Goal: Transaction & Acquisition: Purchase product/service

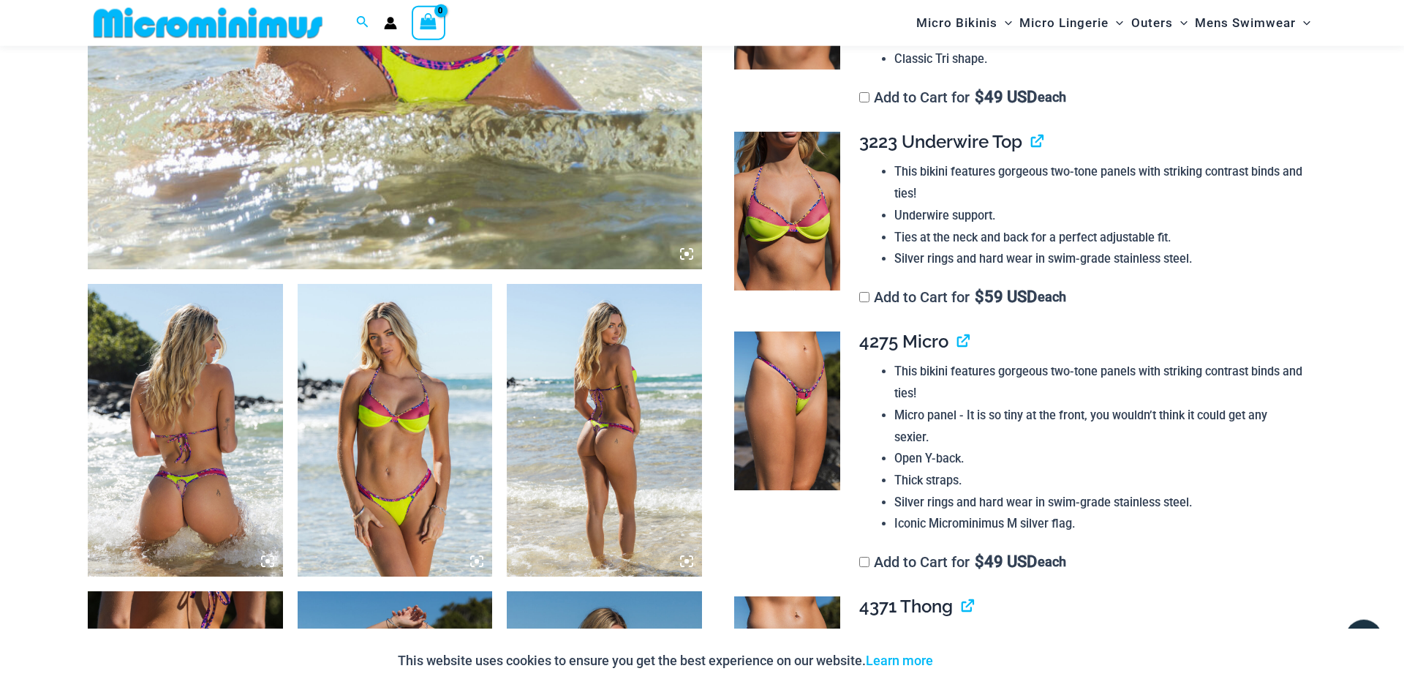
scroll to position [870, 0]
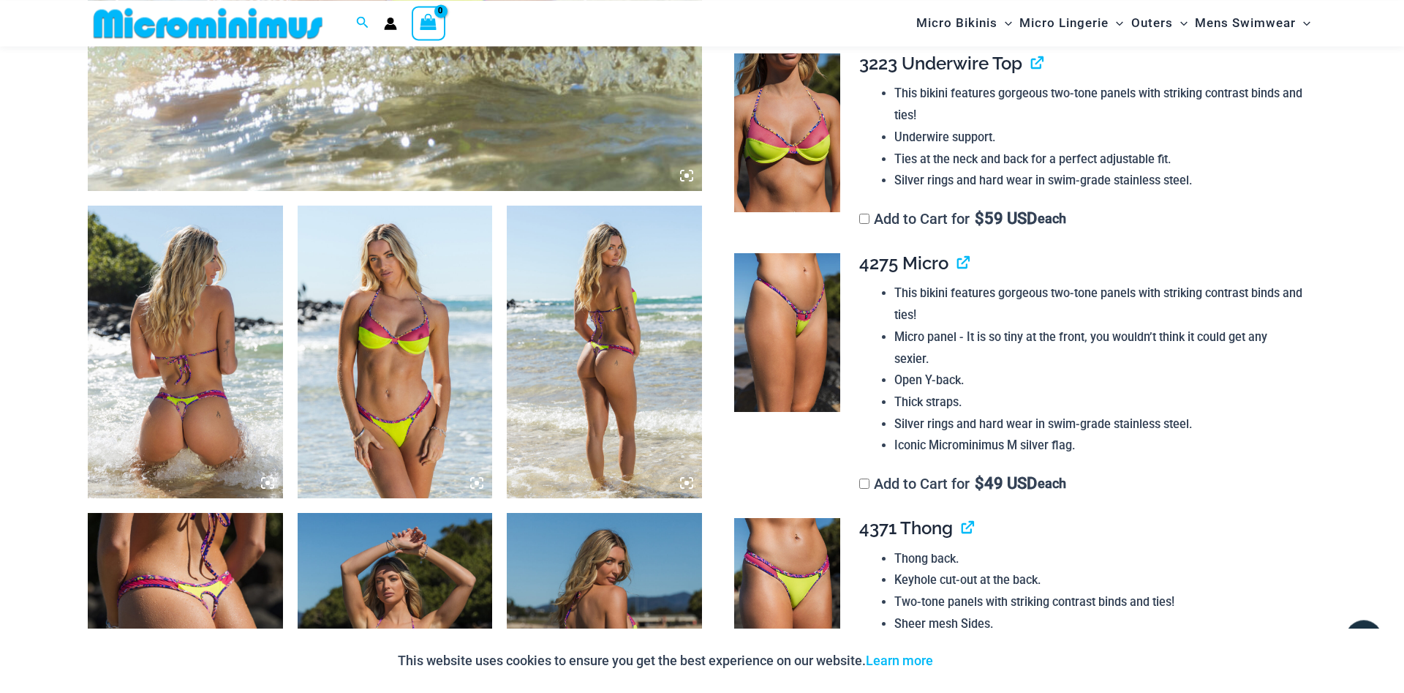
click at [197, 373] on img at bounding box center [185, 352] width 195 height 293
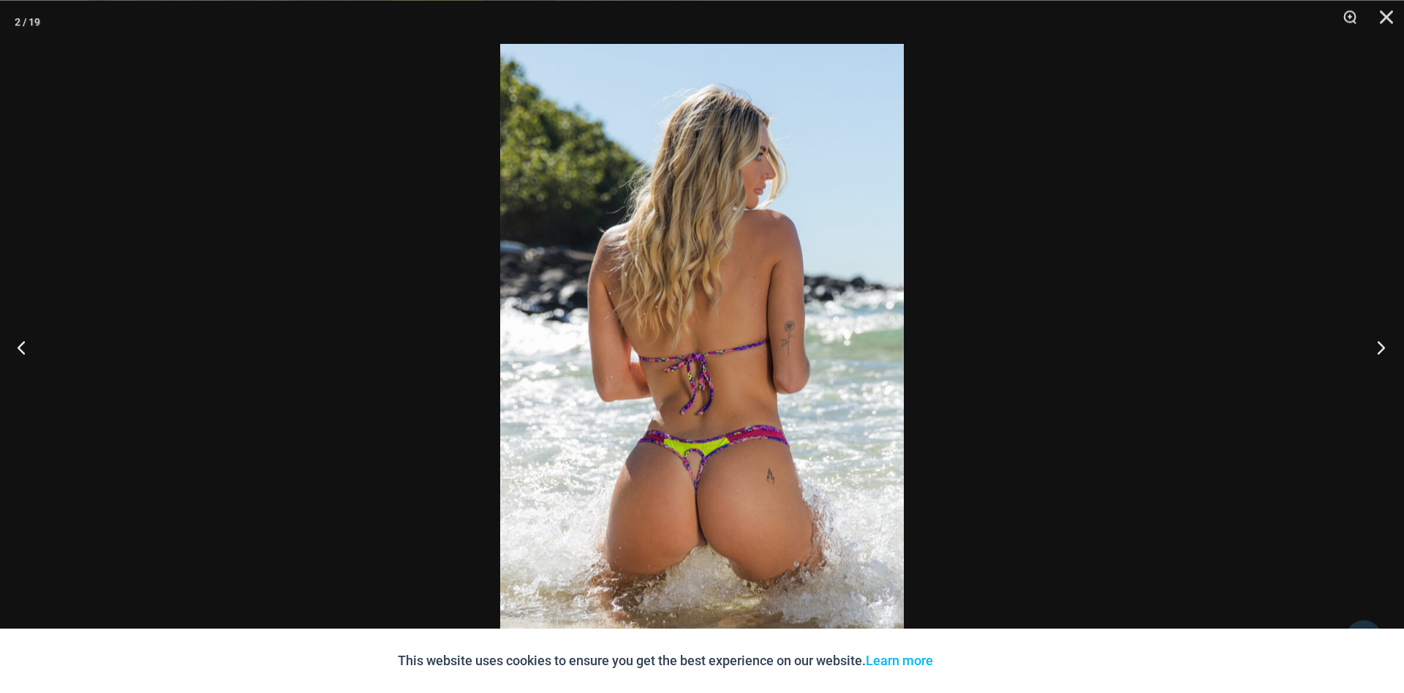
click at [1378, 350] on button "Next" at bounding box center [1376, 346] width 55 height 73
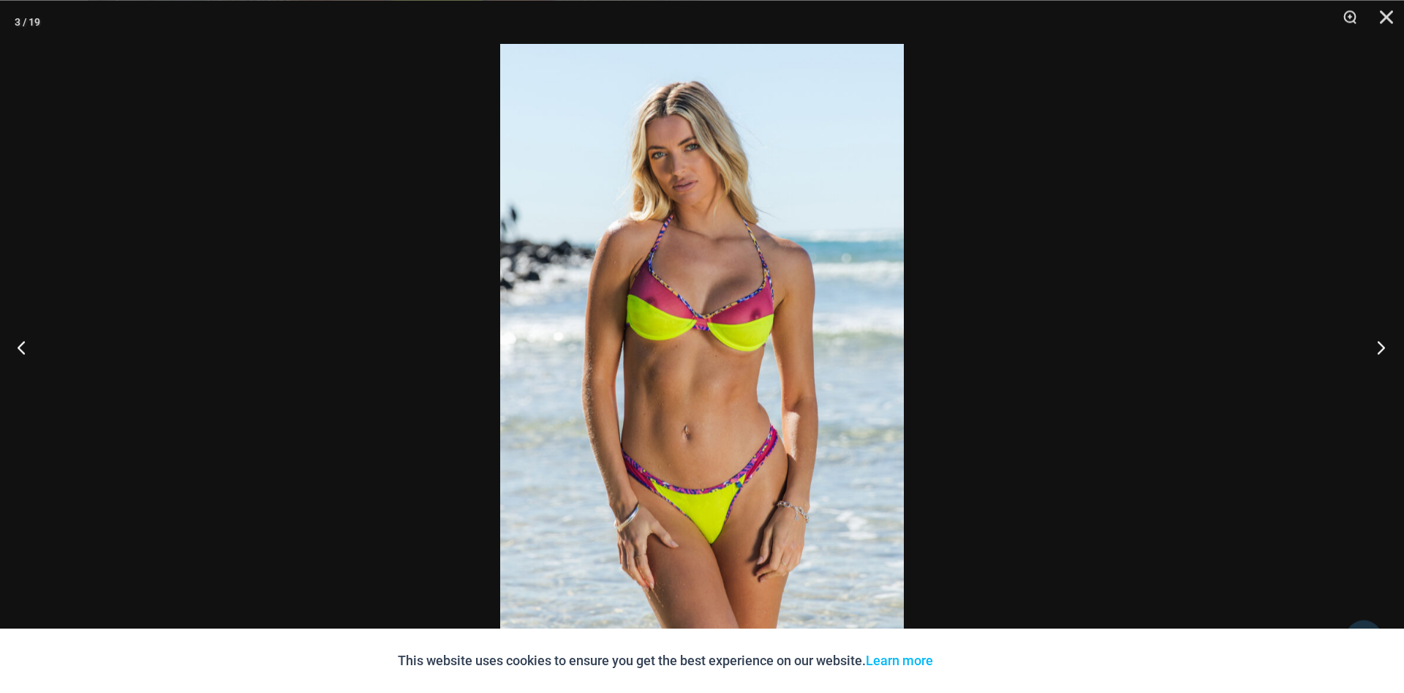
click at [1378, 350] on button "Next" at bounding box center [1376, 346] width 55 height 73
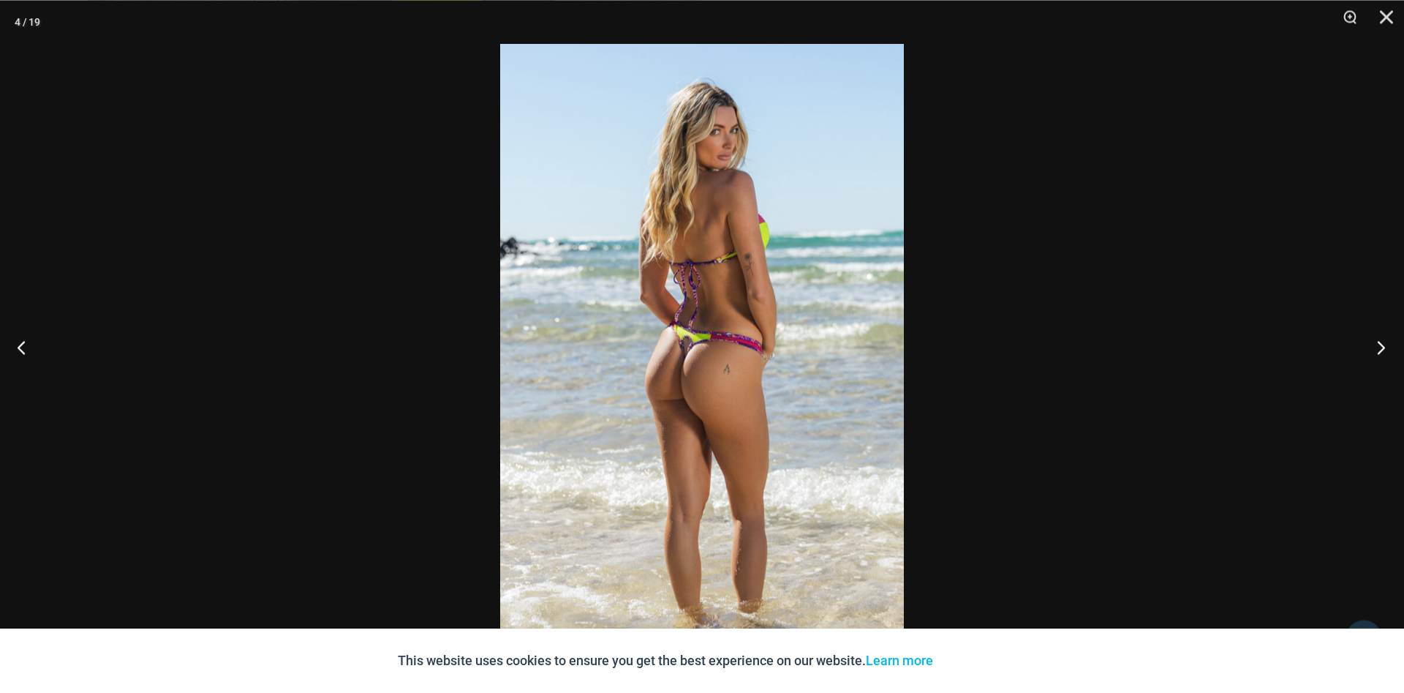
click at [1378, 349] on button "Next" at bounding box center [1376, 346] width 55 height 73
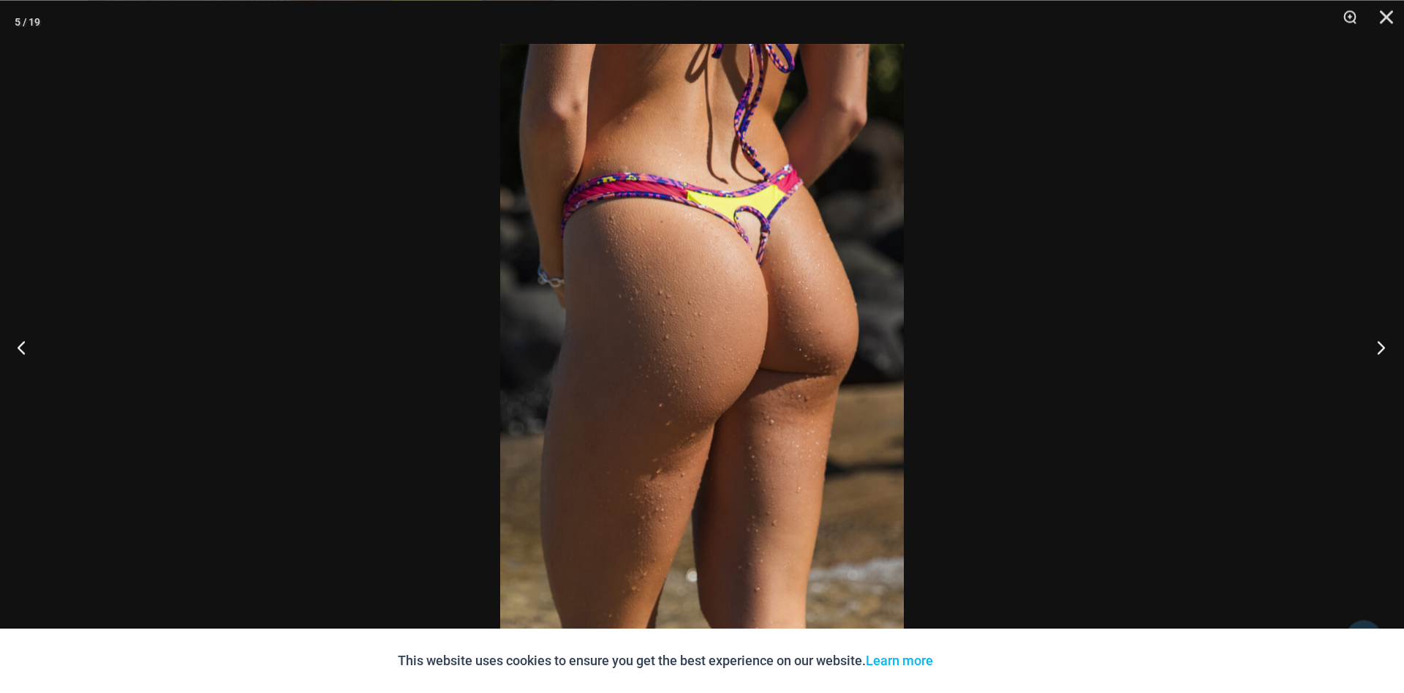
click at [1378, 349] on button "Next" at bounding box center [1376, 346] width 55 height 73
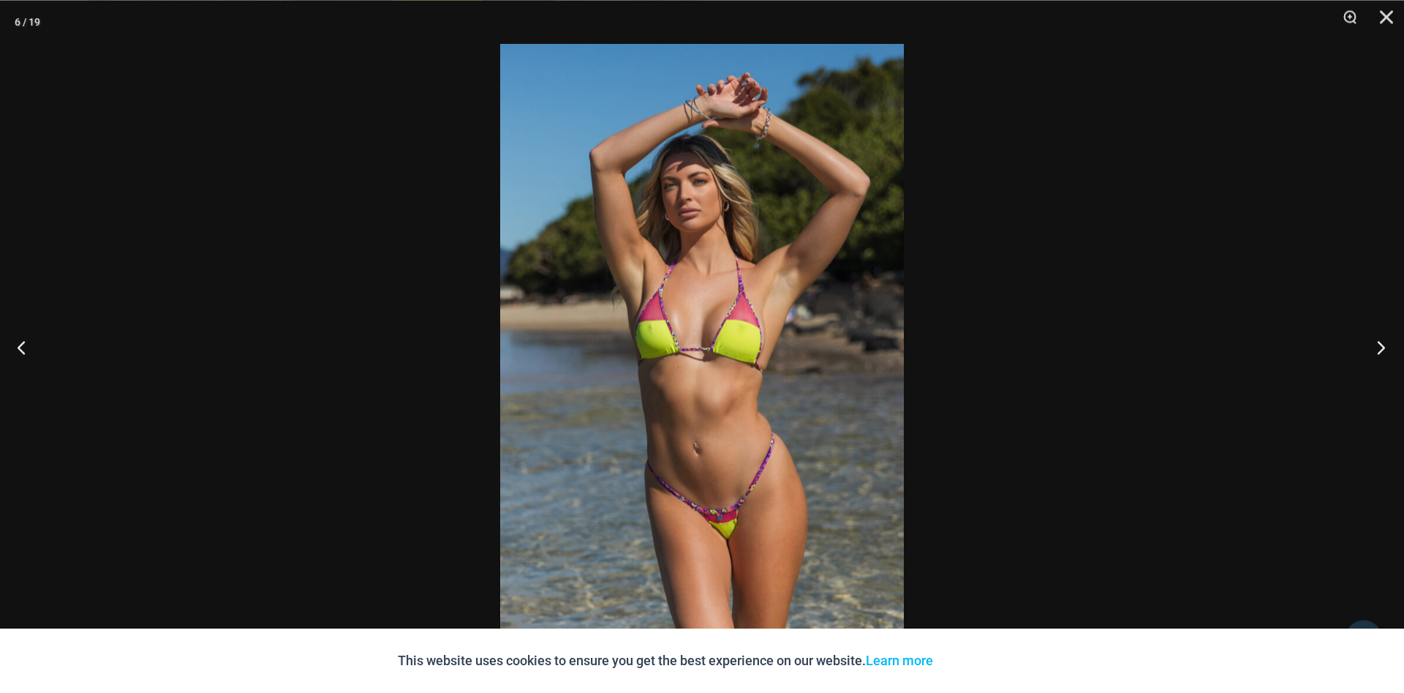
click at [1378, 349] on button "Next" at bounding box center [1376, 346] width 55 height 73
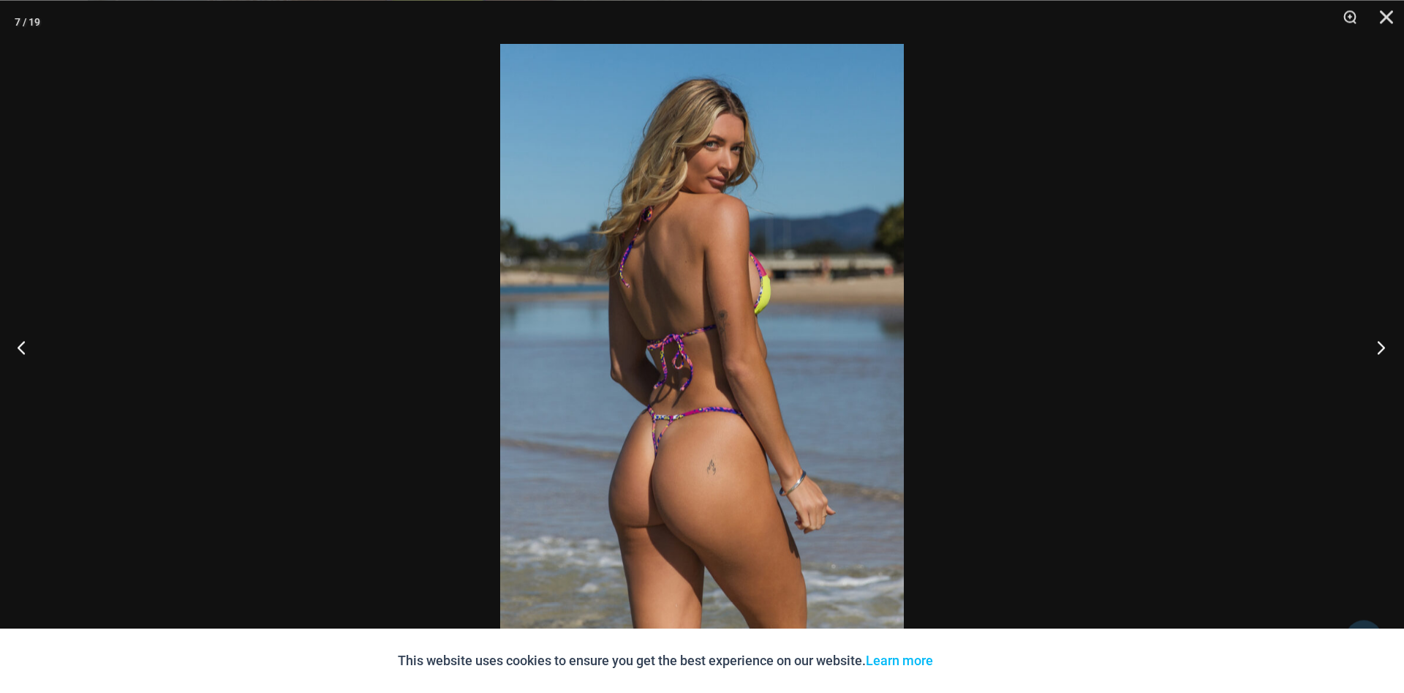
click at [1378, 348] on button "Next" at bounding box center [1376, 346] width 55 height 73
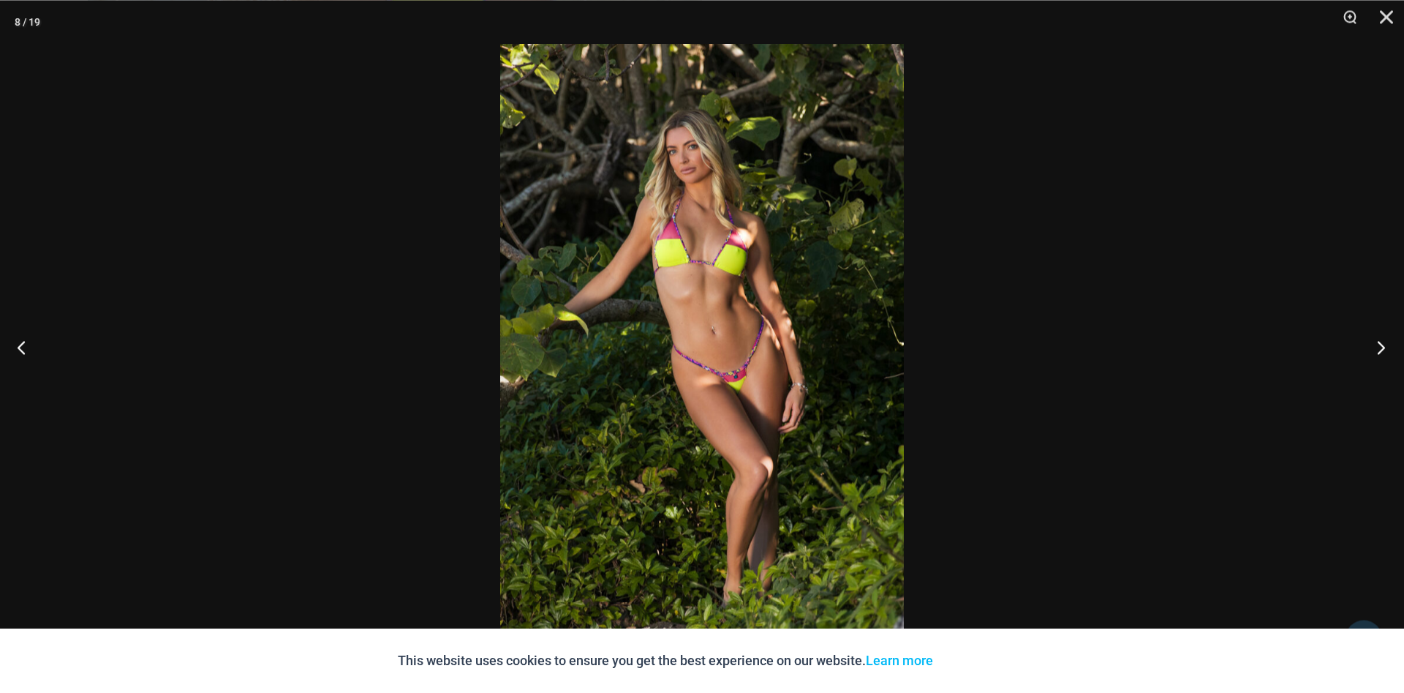
click at [1378, 348] on button "Next" at bounding box center [1376, 346] width 55 height 73
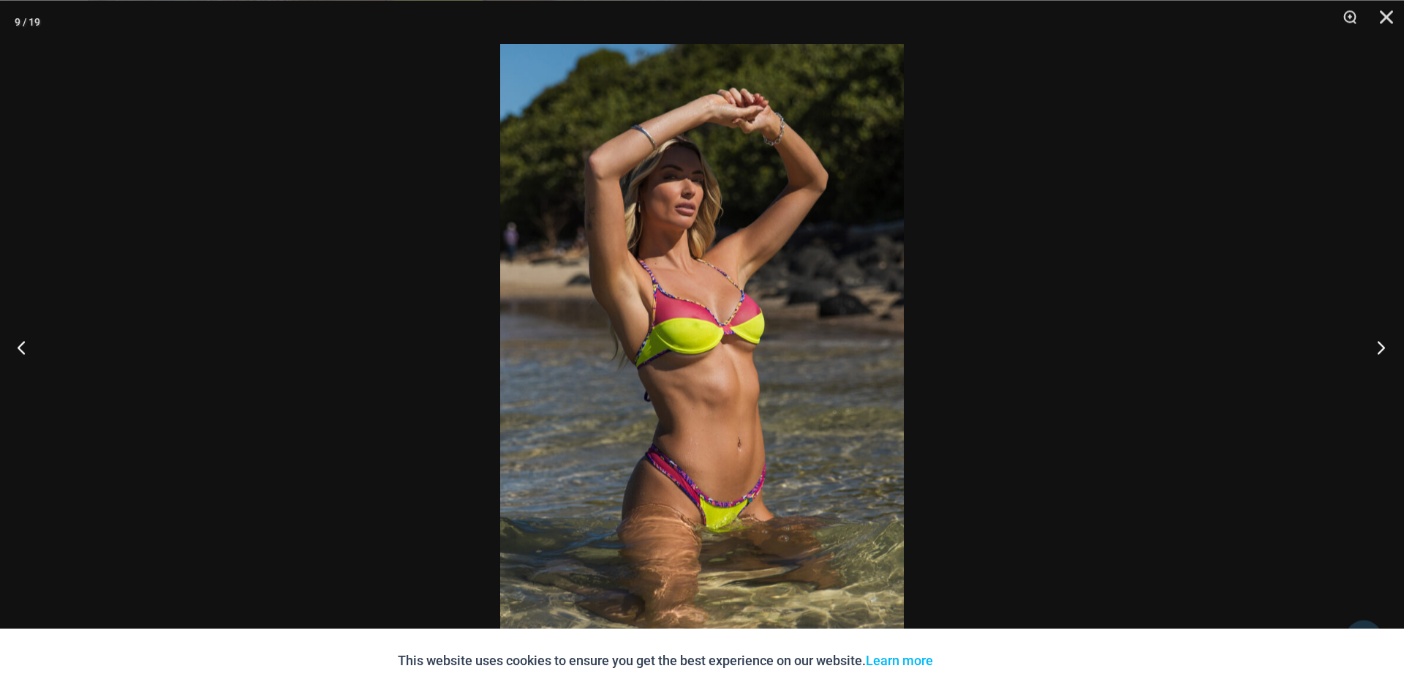
click at [1378, 348] on button "Next" at bounding box center [1376, 346] width 55 height 73
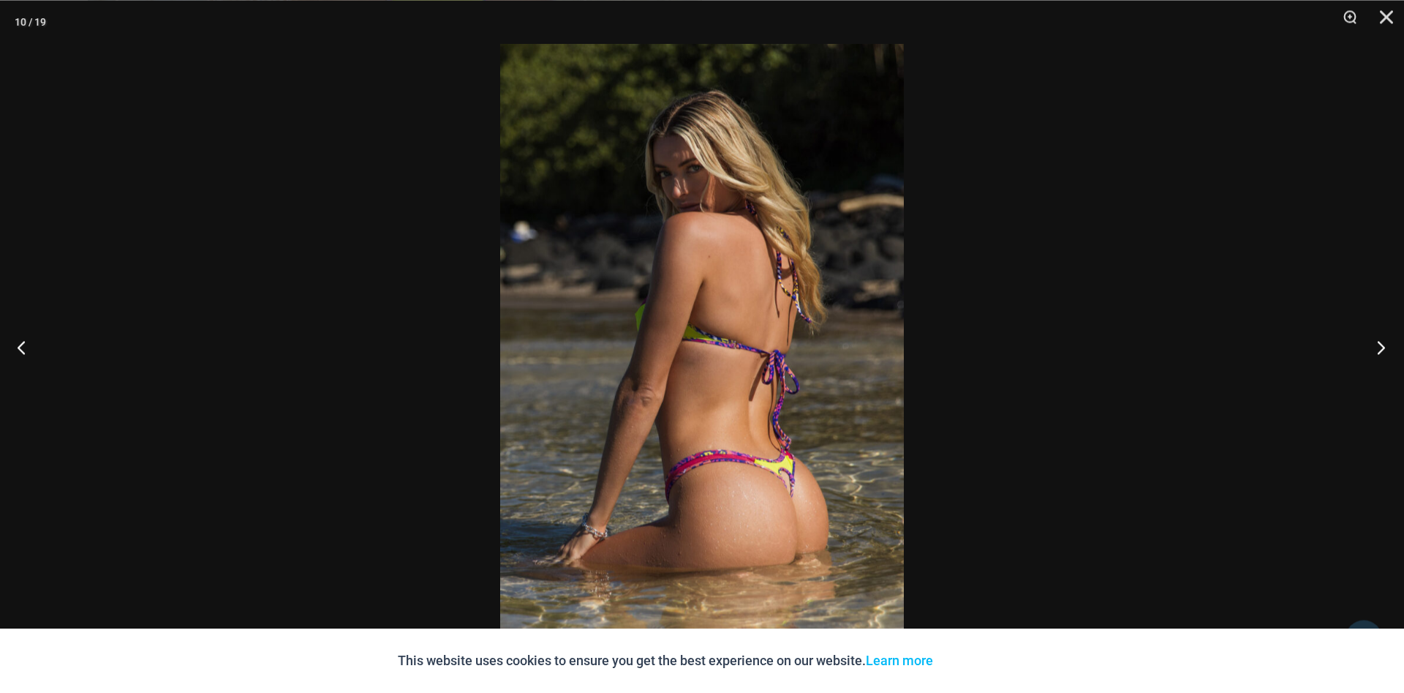
click at [1378, 348] on button "Next" at bounding box center [1376, 346] width 55 height 73
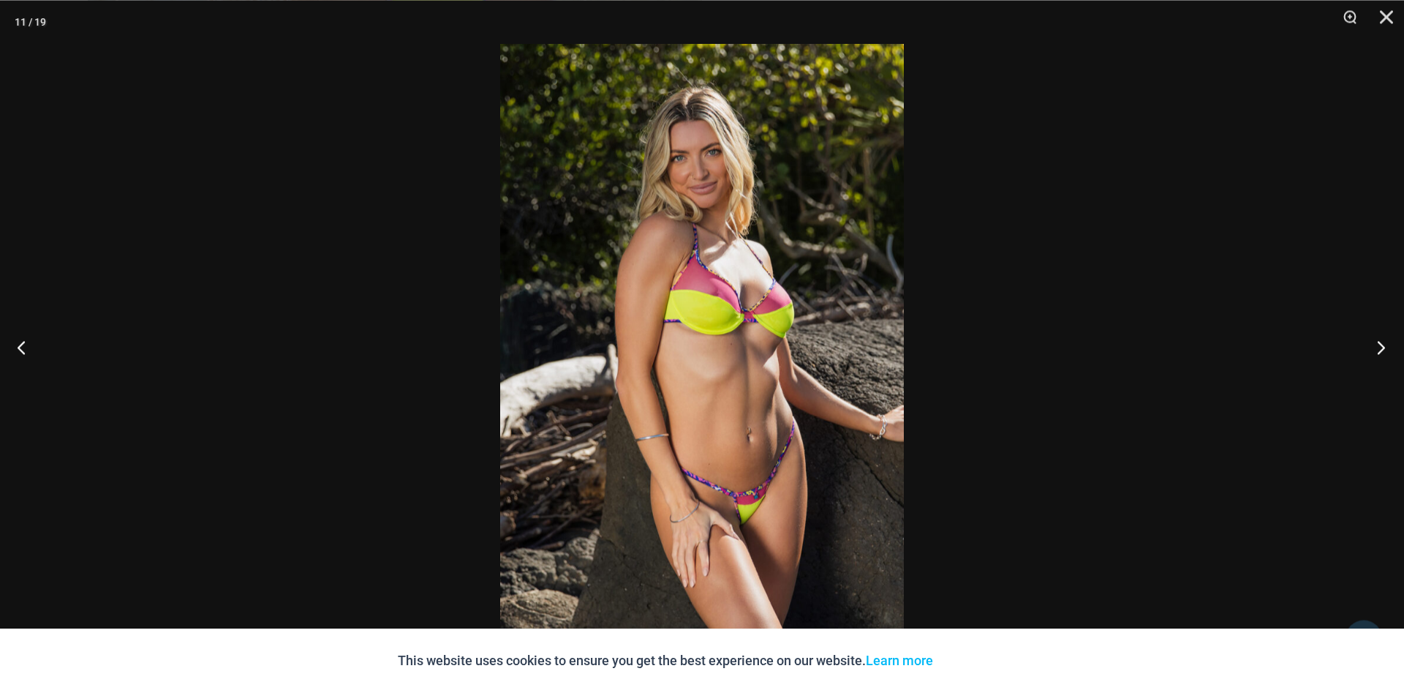
click at [1378, 348] on button "Next" at bounding box center [1376, 346] width 55 height 73
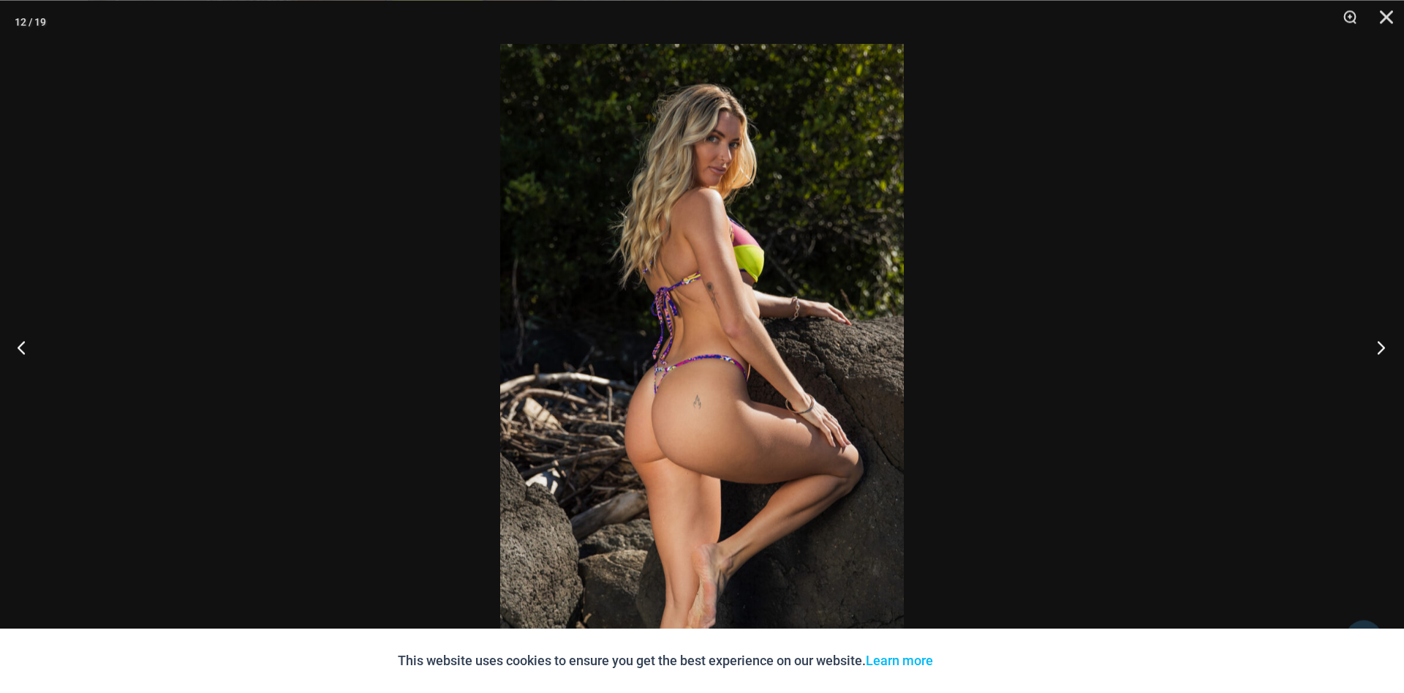
click at [1378, 348] on button "Next" at bounding box center [1376, 346] width 55 height 73
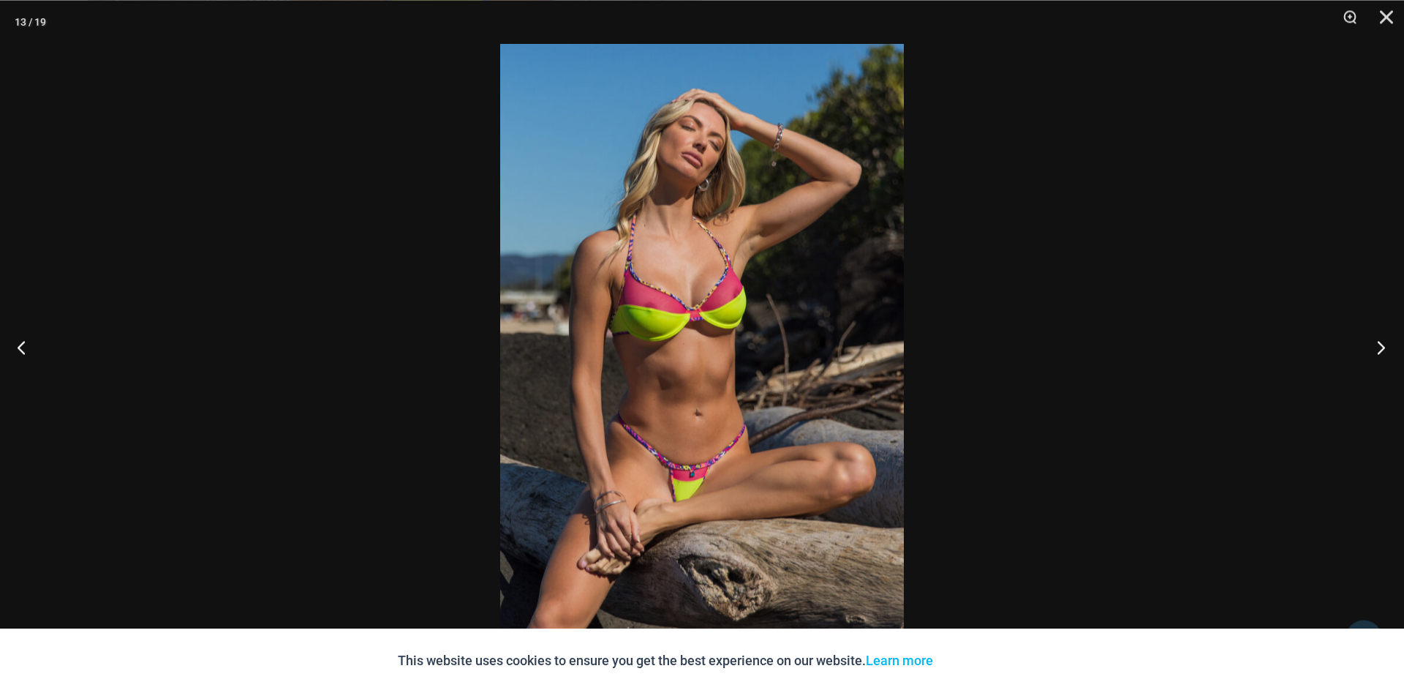
click at [1378, 348] on button "Next" at bounding box center [1376, 346] width 55 height 73
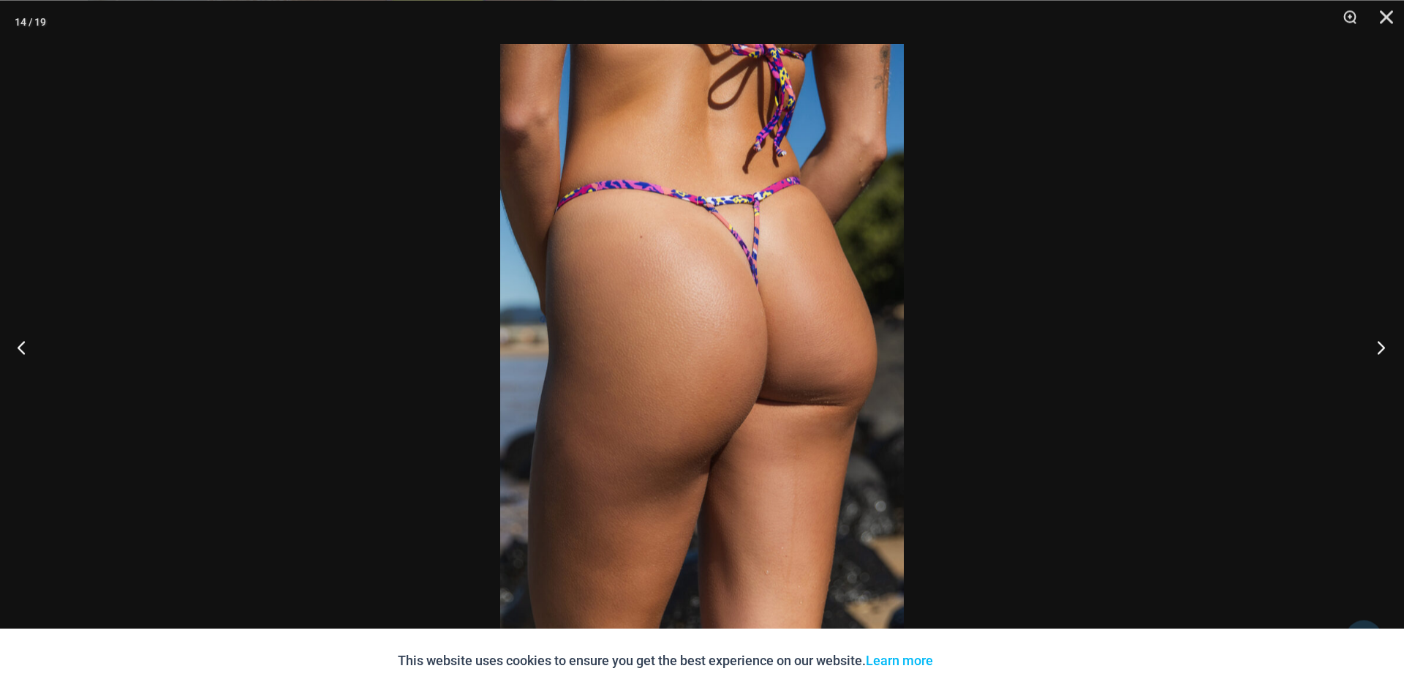
click at [1378, 348] on button "Next" at bounding box center [1376, 346] width 55 height 73
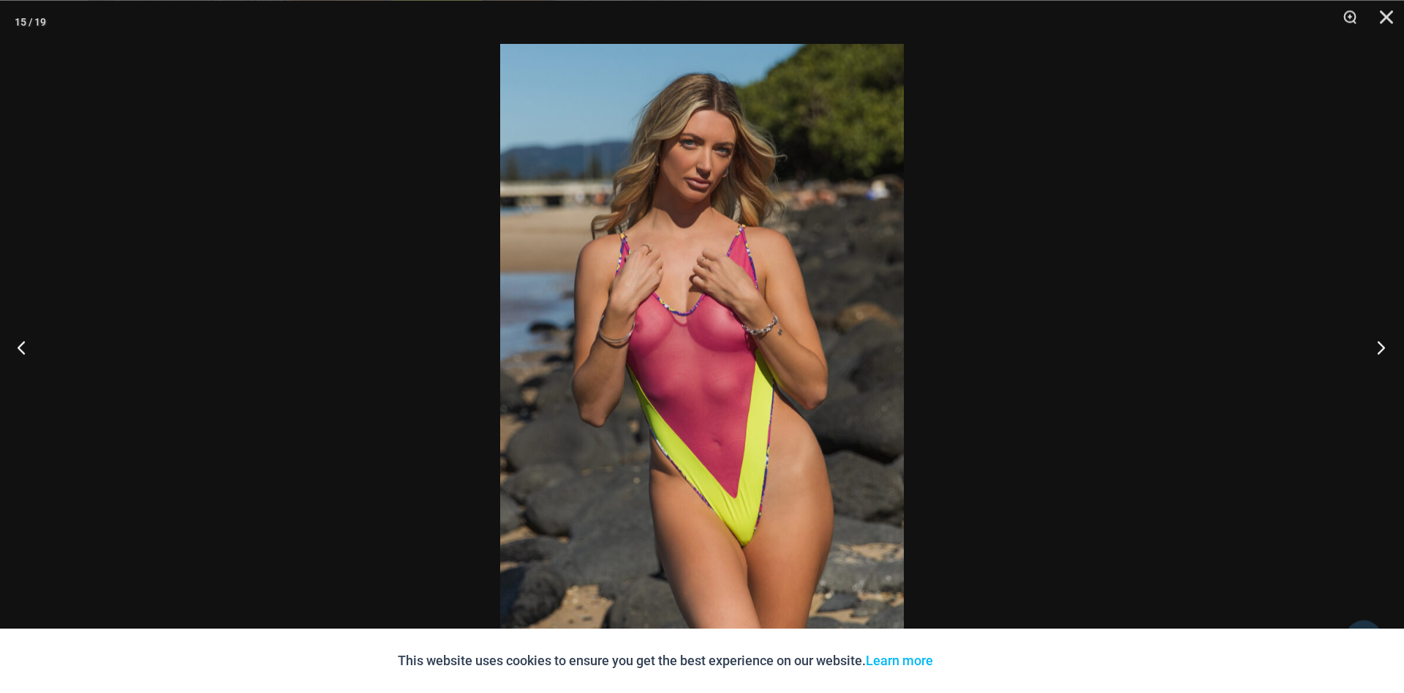
click at [1378, 348] on button "Next" at bounding box center [1376, 346] width 55 height 73
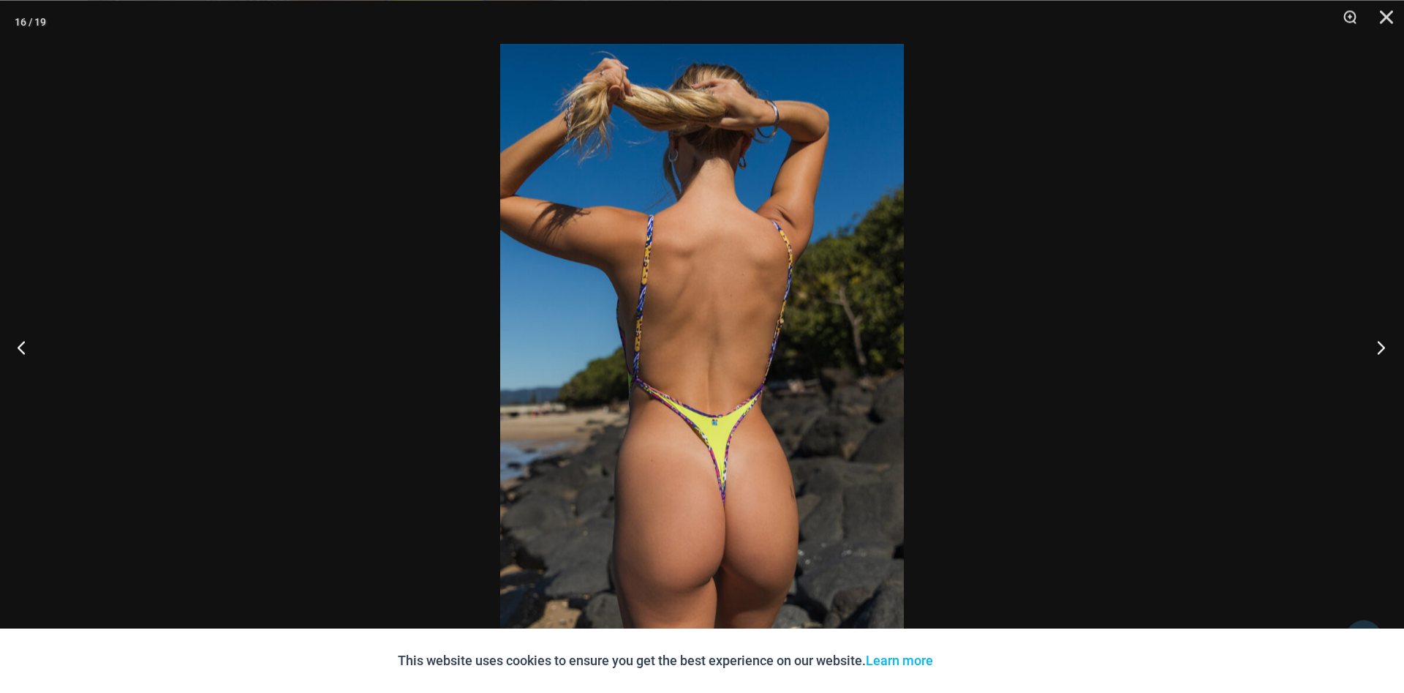
click at [1378, 348] on button "Next" at bounding box center [1376, 346] width 55 height 73
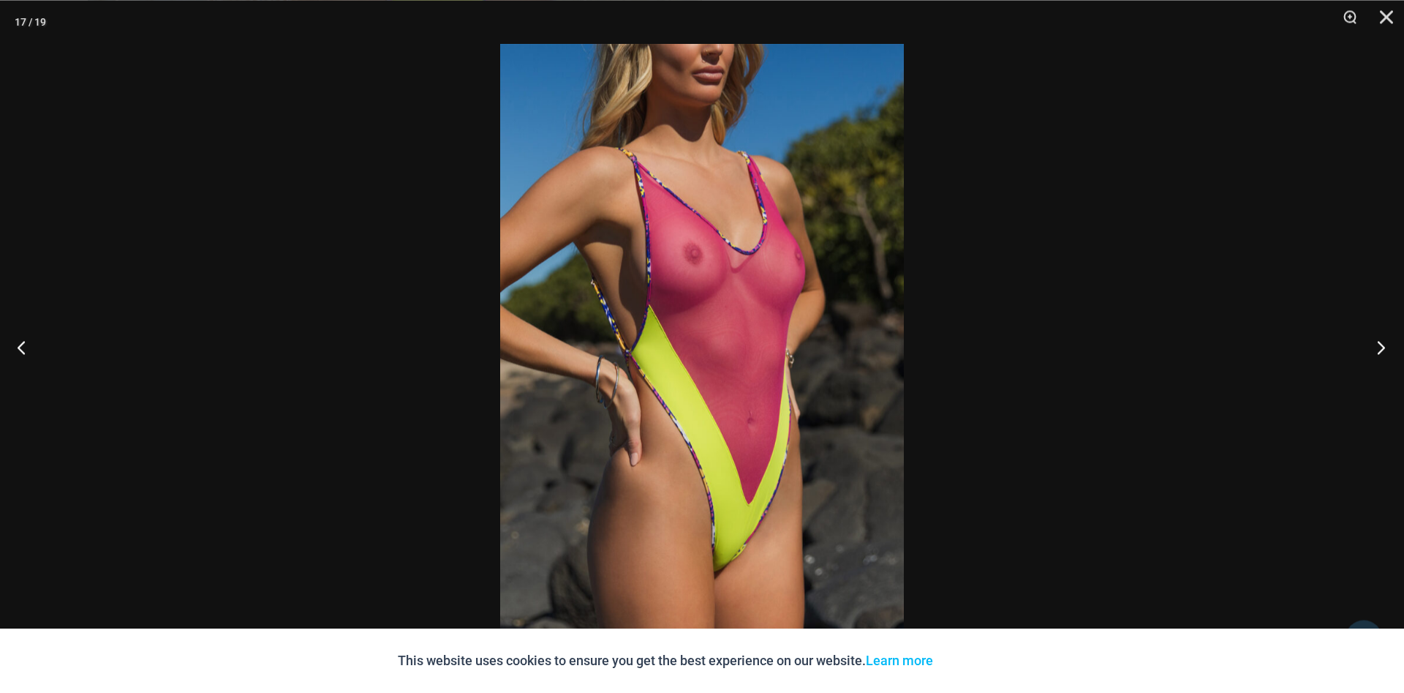
click at [1378, 348] on button "Next" at bounding box center [1376, 346] width 55 height 73
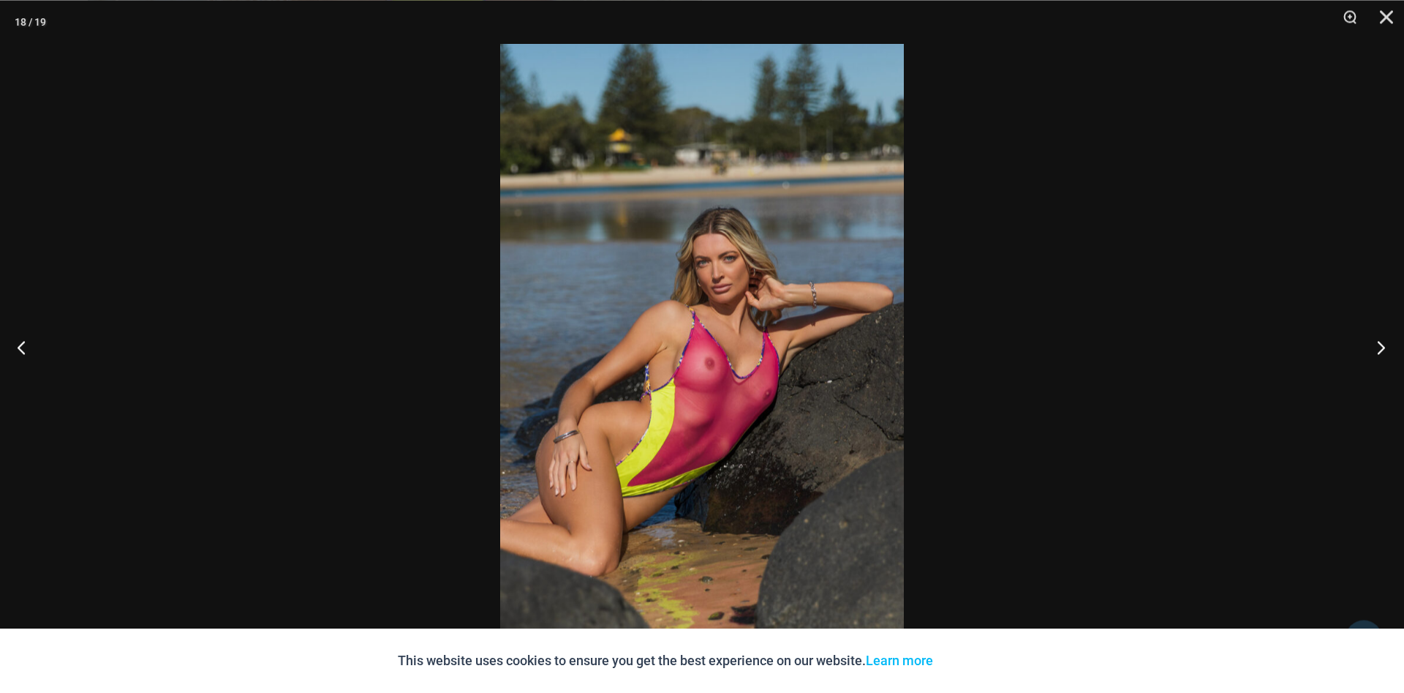
click at [1378, 348] on button "Next" at bounding box center [1376, 346] width 55 height 73
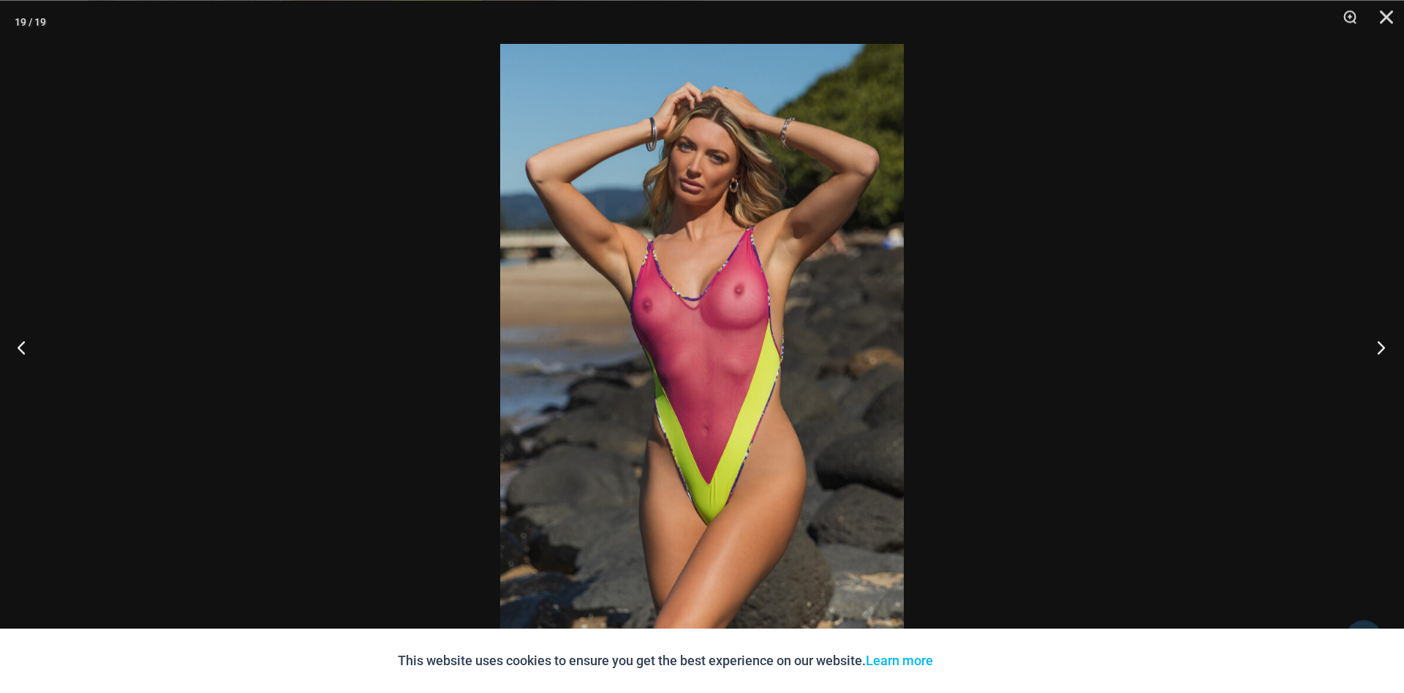
click at [1378, 348] on button "Next" at bounding box center [1376, 346] width 55 height 73
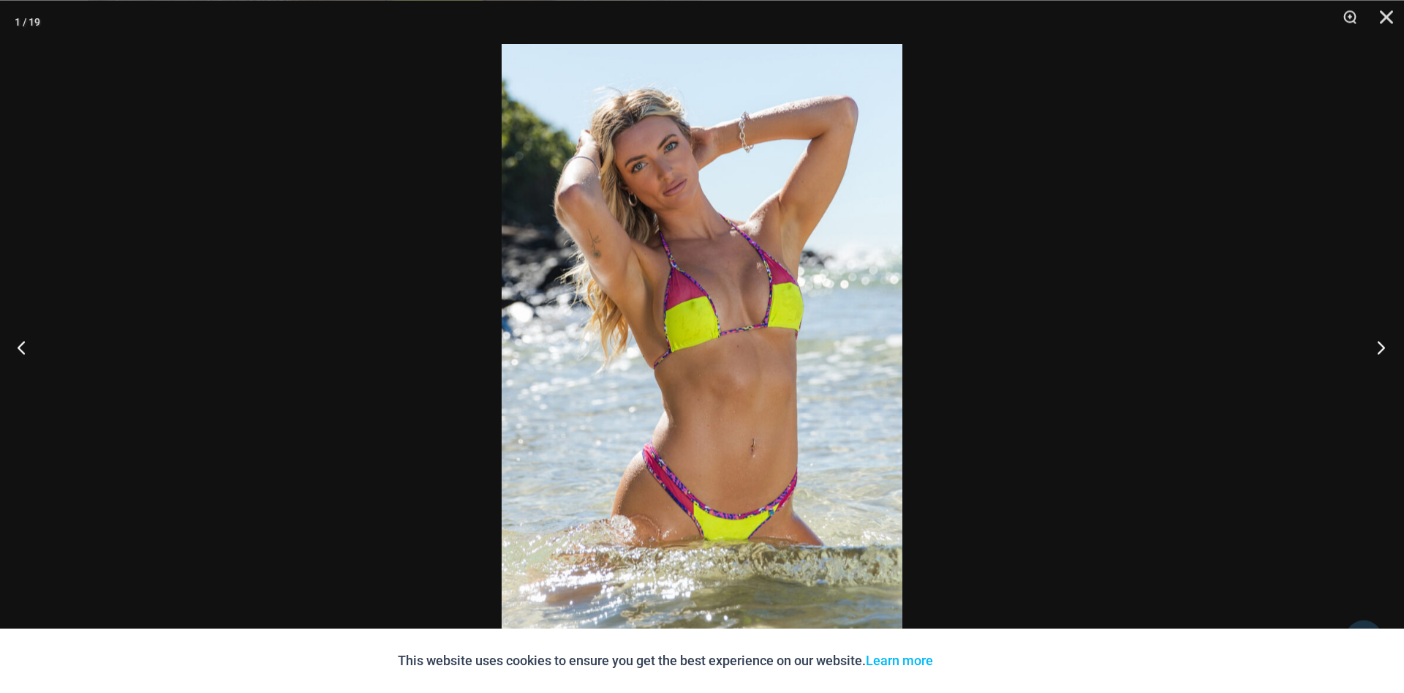
click at [1378, 348] on button "Next" at bounding box center [1376, 346] width 55 height 73
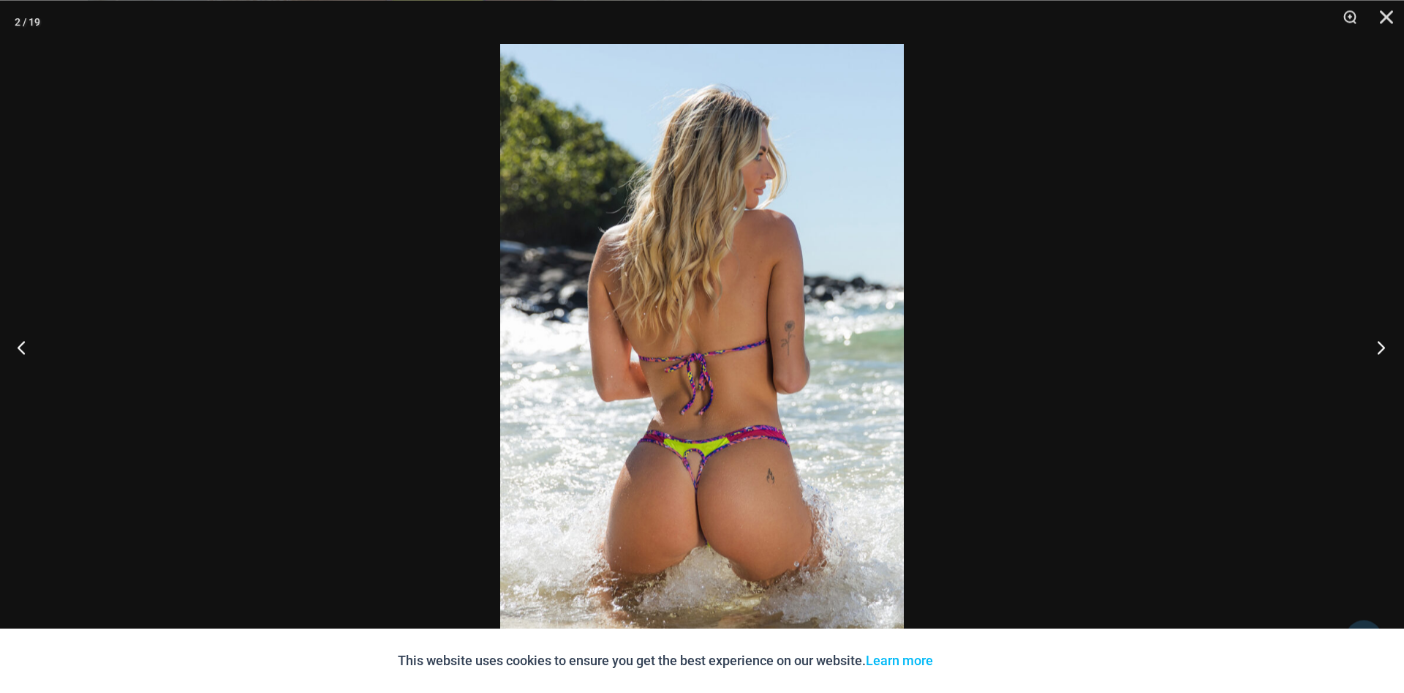
click at [1378, 348] on button "Next" at bounding box center [1376, 346] width 55 height 73
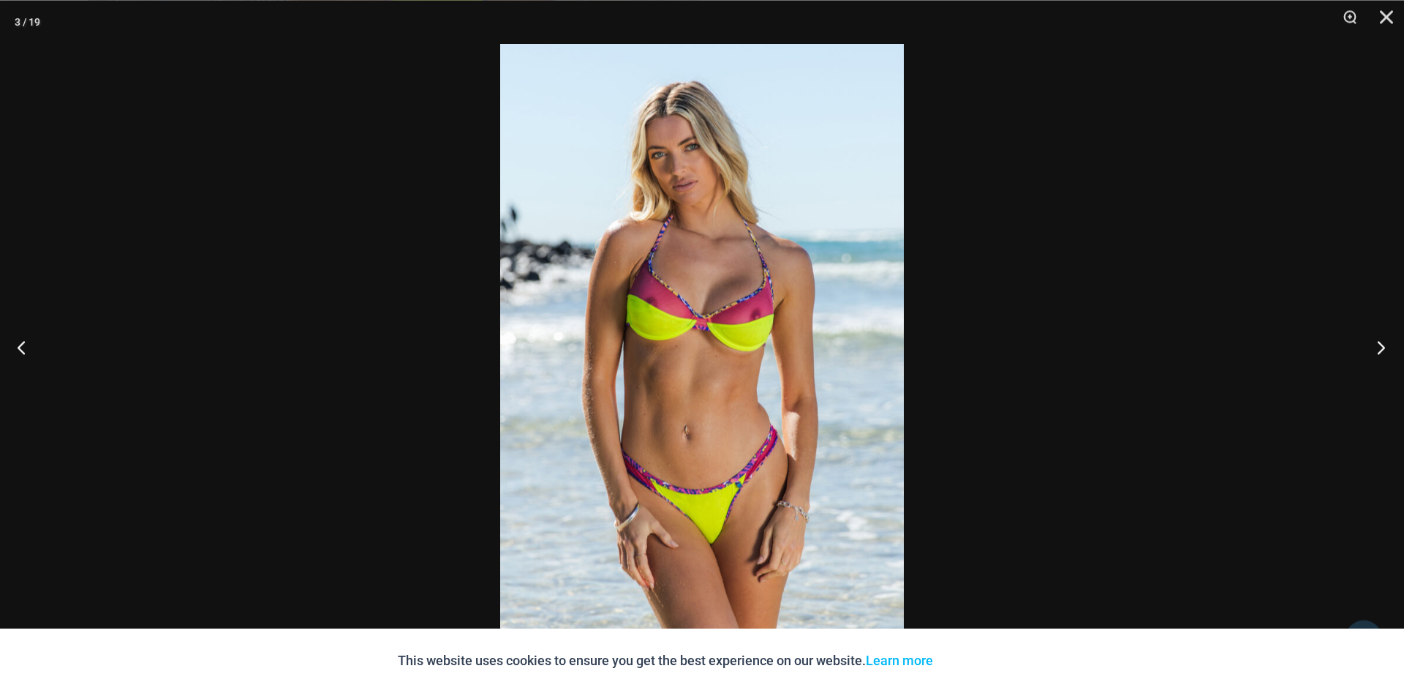
click at [1378, 348] on button "Next" at bounding box center [1376, 346] width 55 height 73
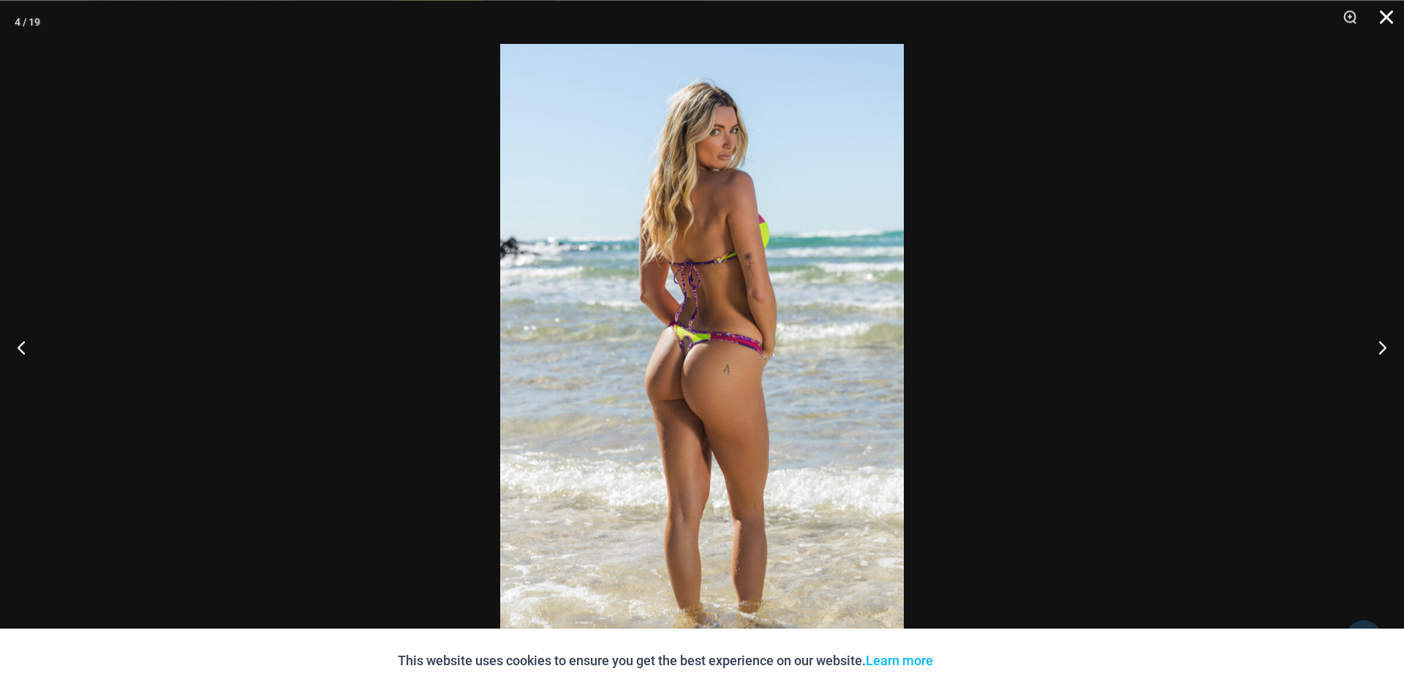
click at [1388, 15] on button "Close" at bounding box center [1381, 22] width 37 height 44
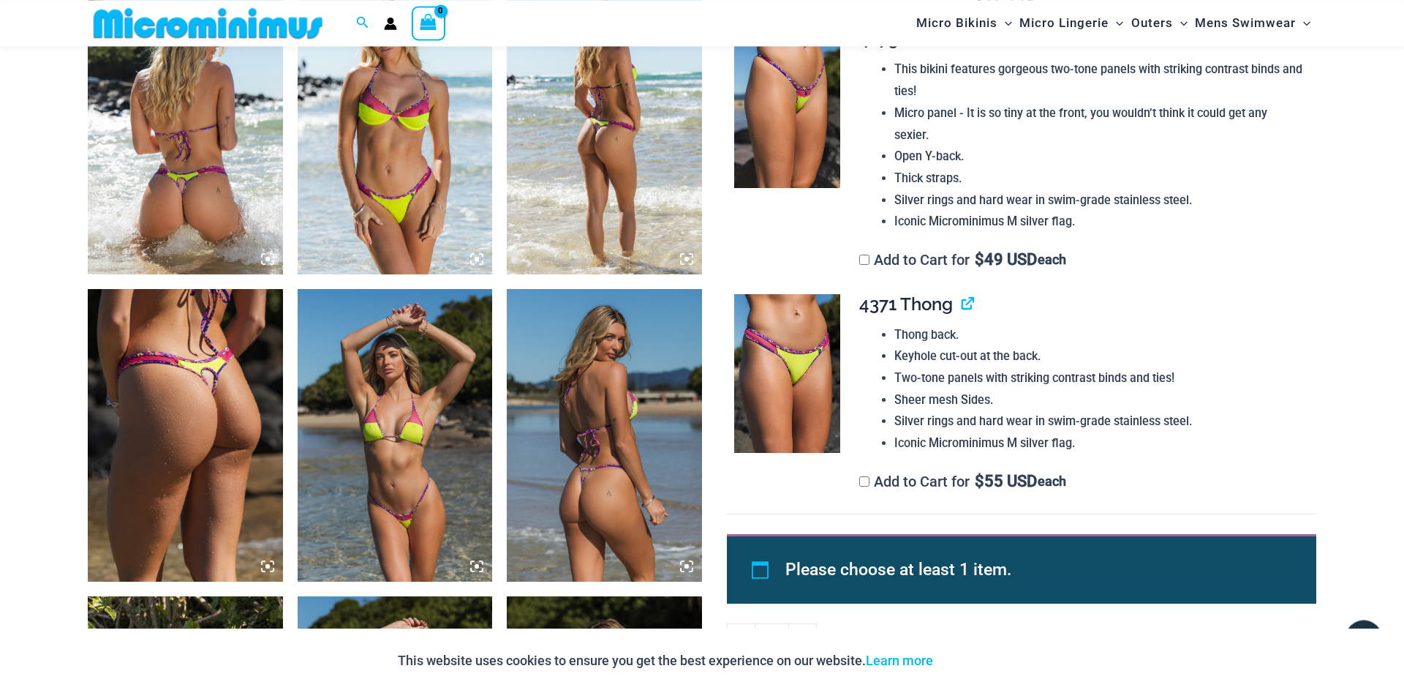
scroll to position [1020, 0]
